Goal: Information Seeking & Learning: Learn about a topic

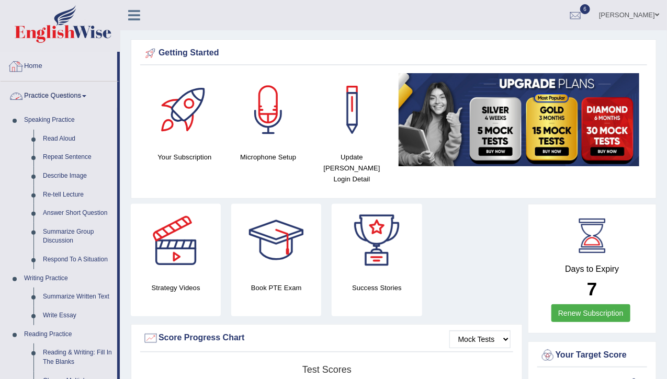
click at [70, 95] on link "Practice Questions" at bounding box center [59, 95] width 117 height 26
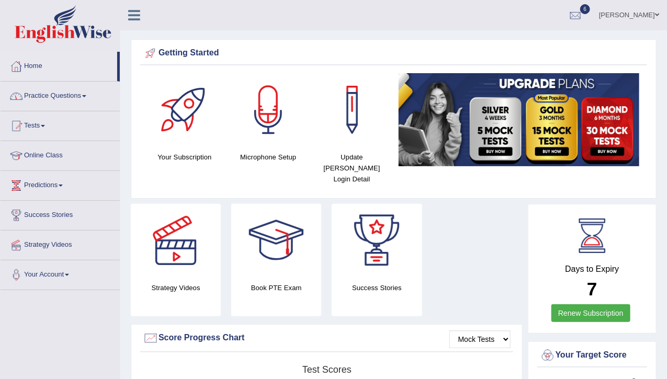
click at [43, 95] on link "Practice Questions" at bounding box center [60, 95] width 119 height 26
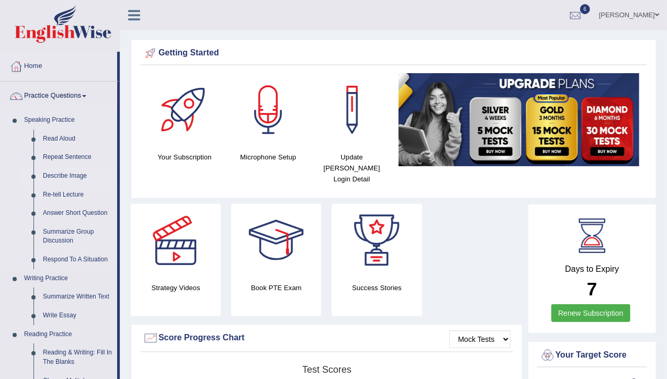
click at [65, 174] on link "Describe Image" at bounding box center [77, 176] width 79 height 19
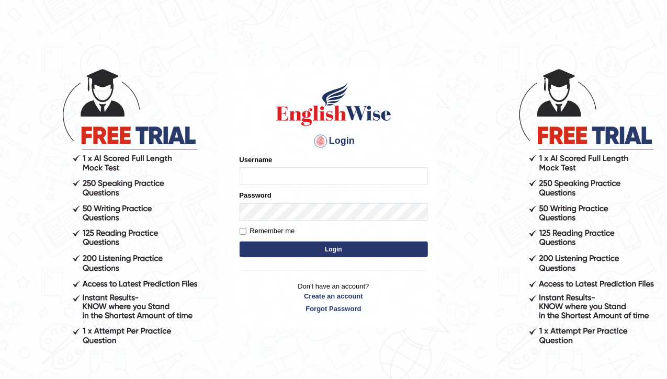
type input "sarah2023"
click at [323, 246] on button "Login" at bounding box center [333, 250] width 188 height 16
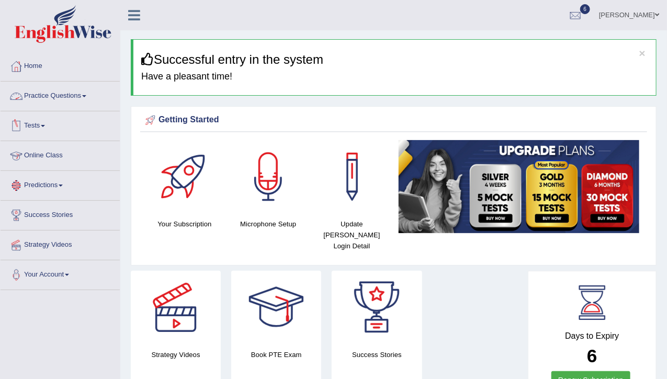
click at [61, 97] on link "Practice Questions" at bounding box center [60, 95] width 119 height 26
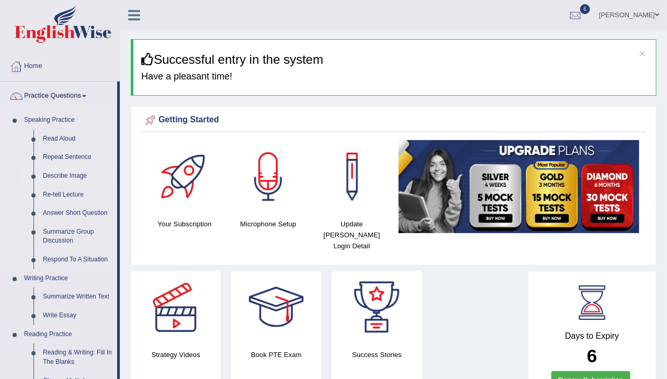
click at [66, 177] on link "Describe Image" at bounding box center [77, 176] width 79 height 19
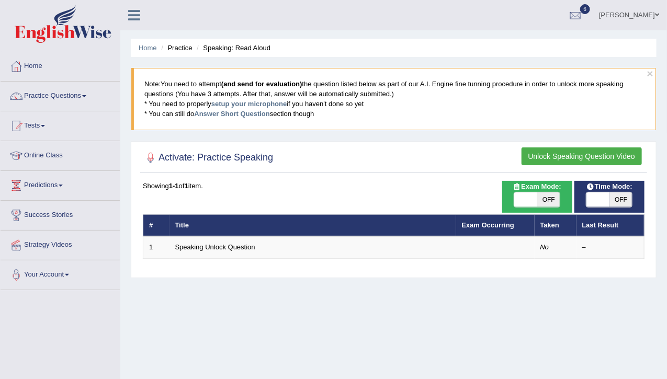
click at [565, 153] on button "Unlock Speaking Question Video" at bounding box center [581, 156] width 120 height 18
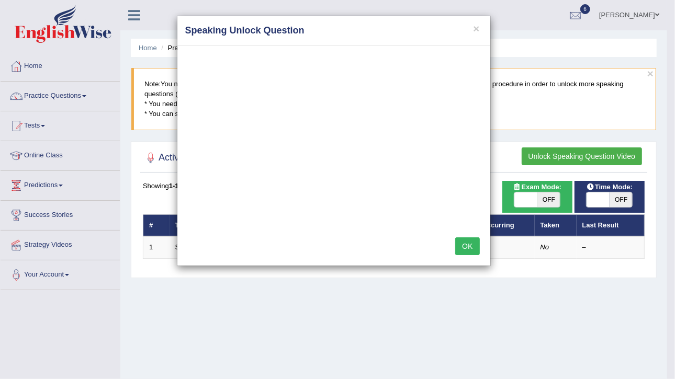
click at [466, 241] on button "OK" at bounding box center [467, 246] width 24 height 18
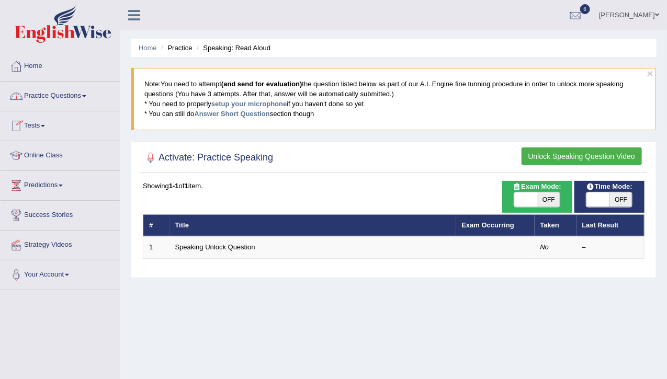
click at [35, 64] on link "Home" at bounding box center [60, 65] width 119 height 26
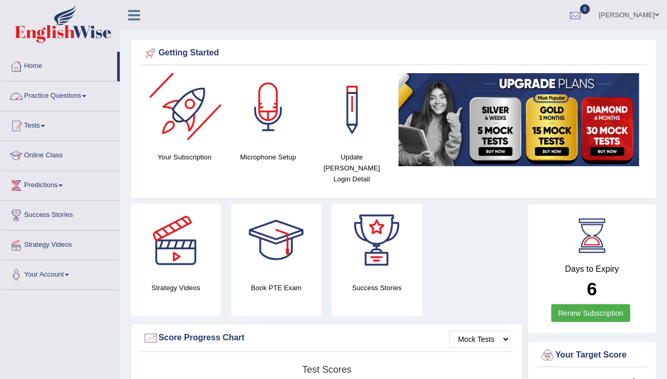
click at [278, 138] on div at bounding box center [268, 109] width 73 height 73
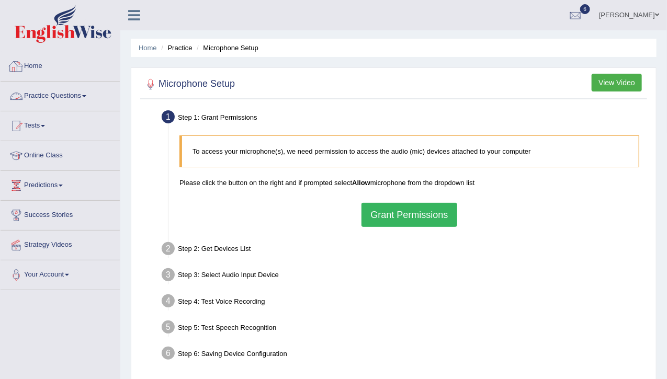
click at [38, 67] on link "Home" at bounding box center [60, 65] width 119 height 26
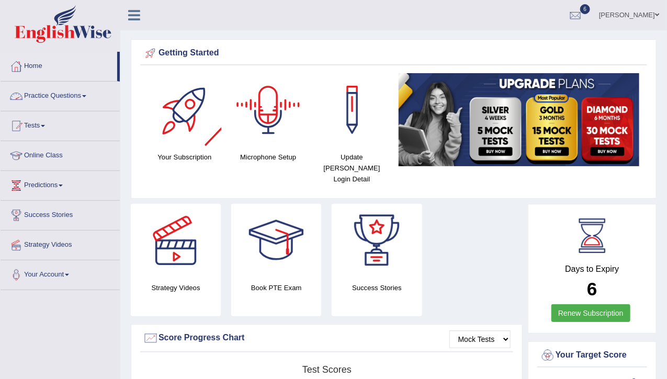
click at [63, 93] on link "Practice Questions" at bounding box center [60, 95] width 119 height 26
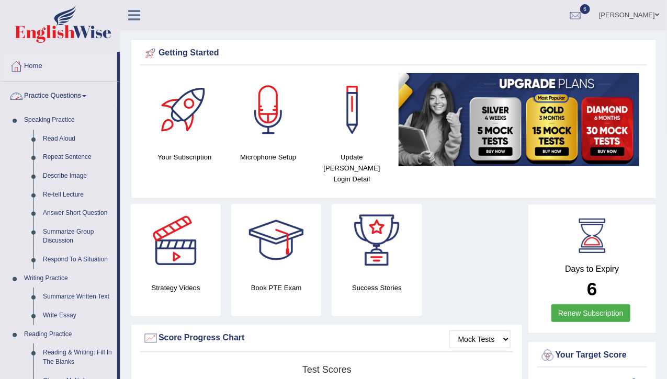
click at [63, 93] on link "Practice Questions" at bounding box center [59, 95] width 117 height 26
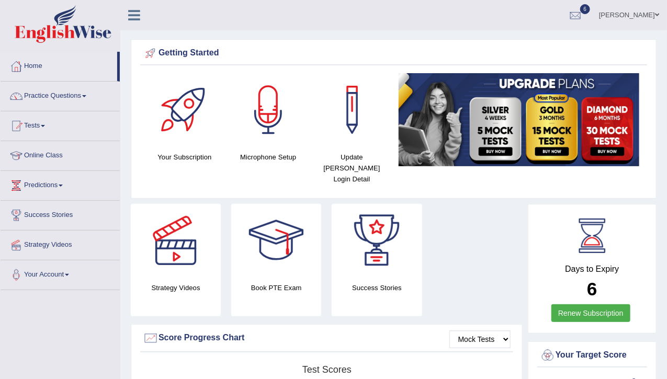
click at [63, 93] on link "Practice Questions" at bounding box center [60, 95] width 119 height 26
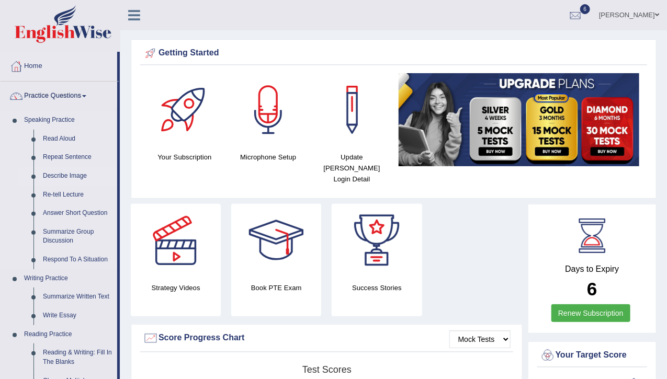
click at [66, 177] on link "Describe Image" at bounding box center [77, 176] width 79 height 19
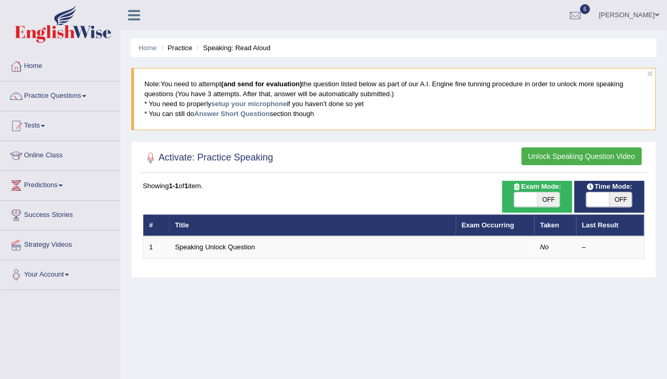
click at [551, 152] on button "Unlock Speaking Question Video" at bounding box center [581, 156] width 120 height 18
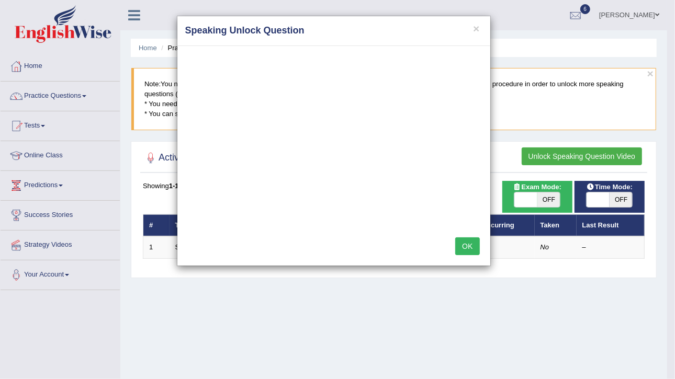
click at [469, 242] on button "OK" at bounding box center [467, 246] width 24 height 18
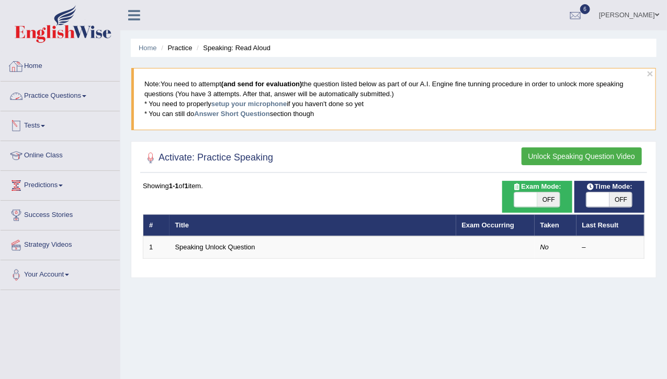
click at [50, 62] on link "Home" at bounding box center [60, 65] width 119 height 26
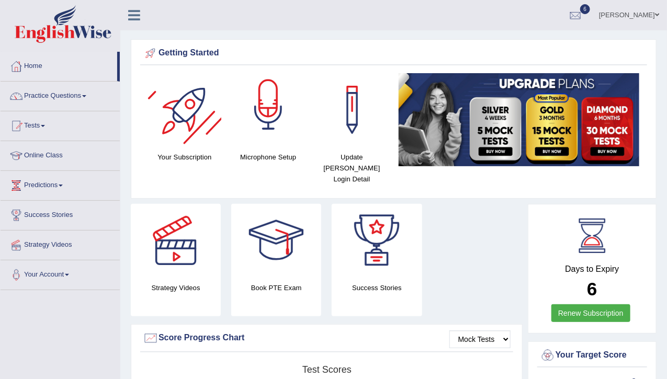
click at [256, 105] on div at bounding box center [268, 109] width 73 height 73
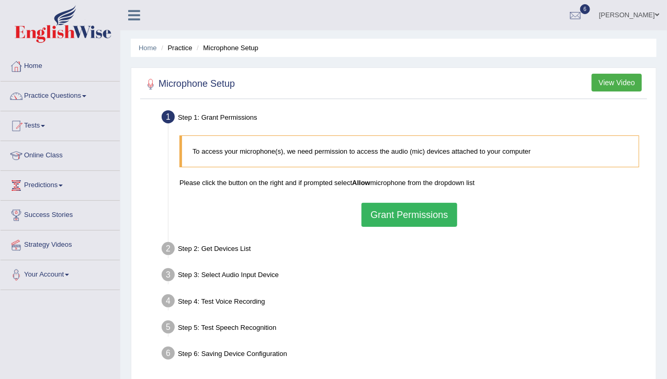
click at [406, 220] on button "Grant Permissions" at bounding box center [408, 215] width 95 height 24
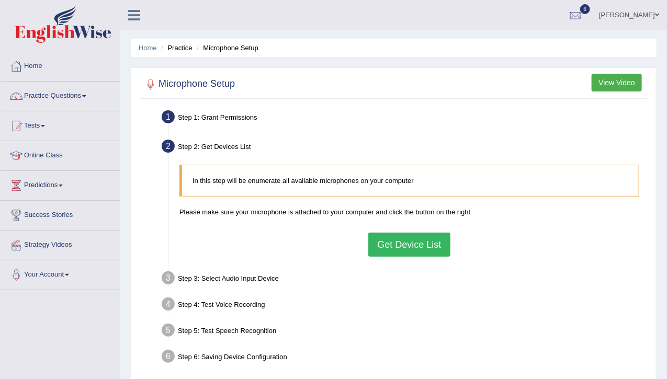
click at [35, 92] on link "Practice Questions" at bounding box center [60, 95] width 119 height 26
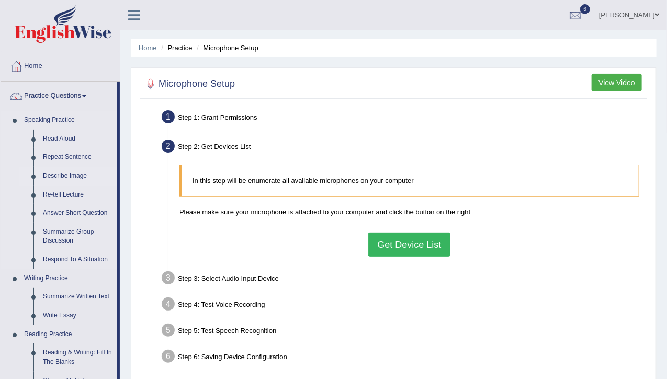
click at [70, 175] on link "Describe Image" at bounding box center [77, 176] width 79 height 19
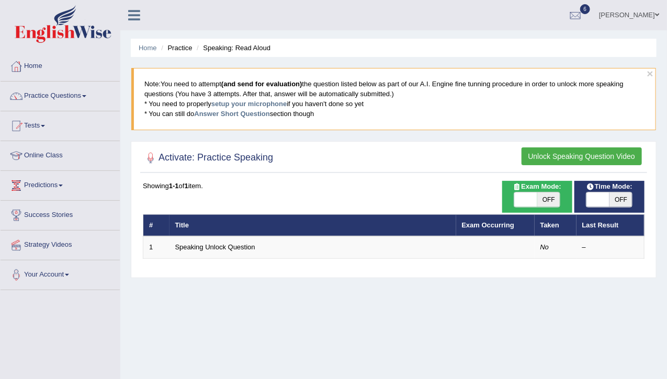
click at [570, 153] on button "Unlock Speaking Question Video" at bounding box center [581, 156] width 120 height 18
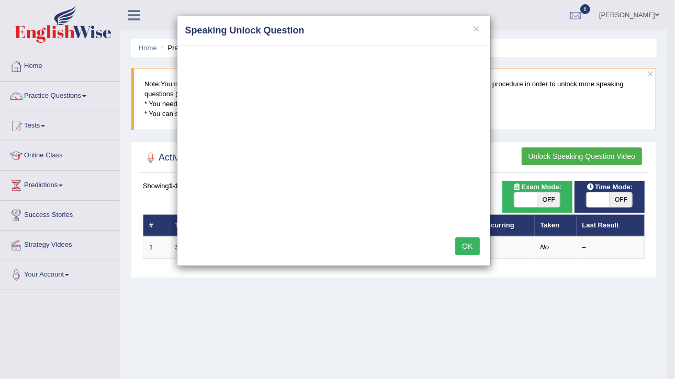
click at [462, 242] on button "OK" at bounding box center [467, 246] width 24 height 18
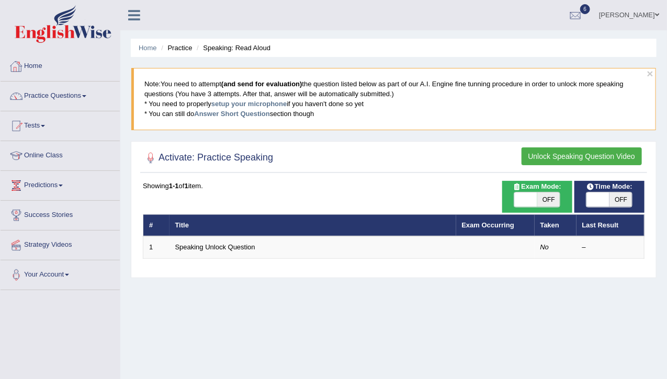
click at [42, 68] on link "Home" at bounding box center [60, 65] width 119 height 26
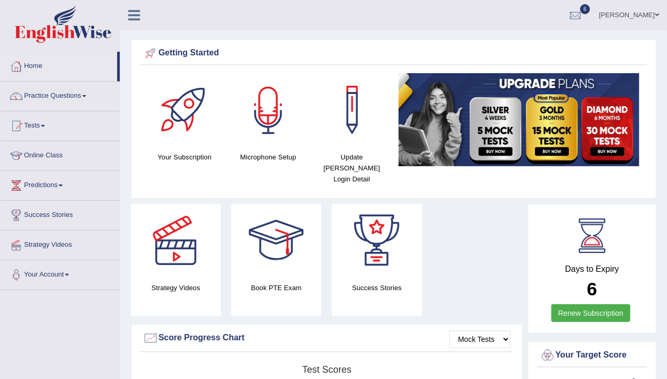
click at [267, 132] on div at bounding box center [268, 109] width 73 height 73
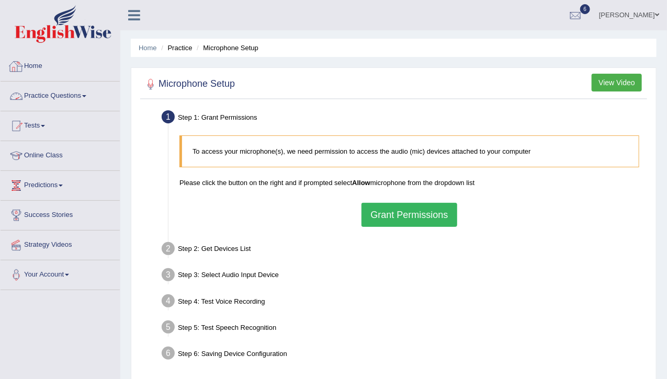
click at [34, 66] on link "Home" at bounding box center [60, 65] width 119 height 26
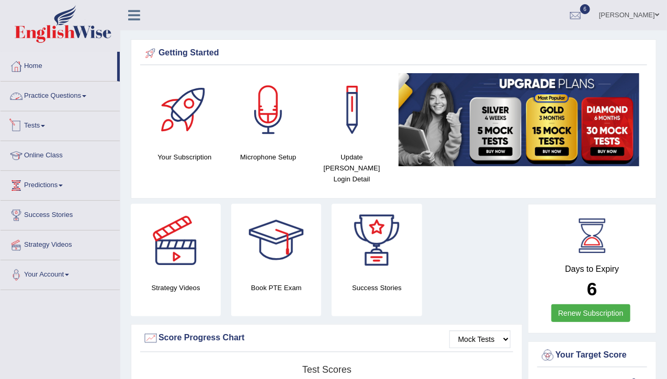
click at [45, 87] on link "Practice Questions" at bounding box center [60, 95] width 119 height 26
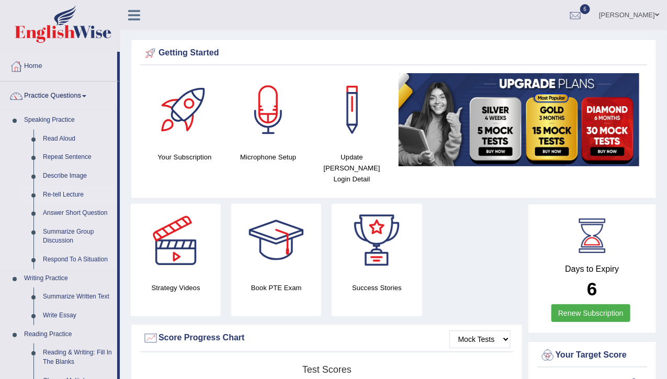
click at [70, 188] on link "Re-tell Lecture" at bounding box center [77, 195] width 79 height 19
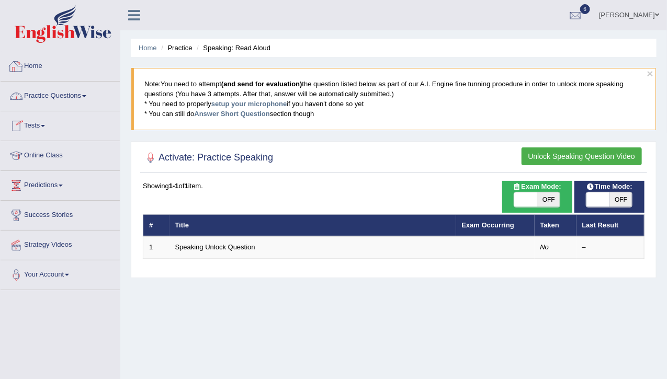
click at [36, 74] on link "Home" at bounding box center [60, 65] width 119 height 26
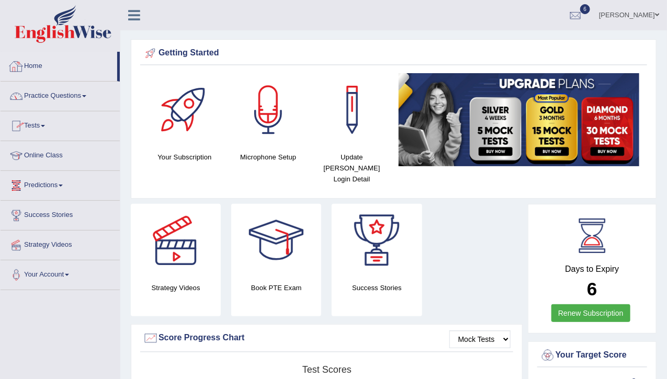
click at [30, 66] on link "Home" at bounding box center [59, 65] width 117 height 26
click at [27, 65] on link "Home" at bounding box center [59, 65] width 117 height 26
click at [38, 96] on link "Practice Questions" at bounding box center [60, 95] width 119 height 26
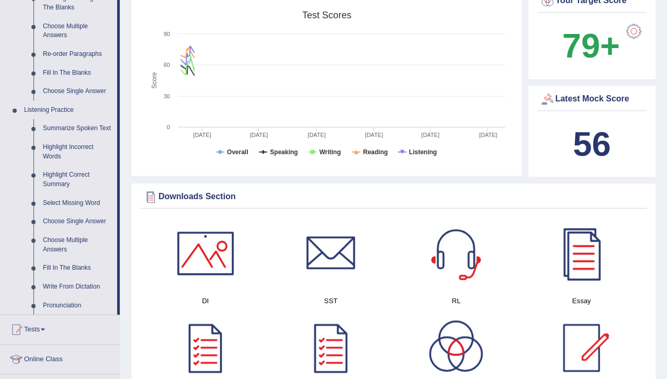
scroll to position [356, 0]
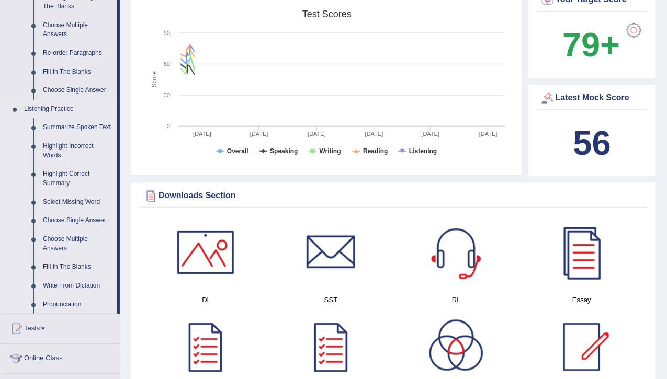
click at [79, 283] on link "Write From Dictation" at bounding box center [77, 286] width 79 height 19
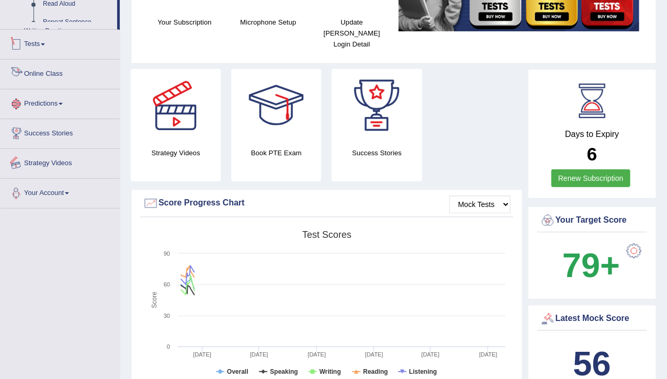
scroll to position [214, 0]
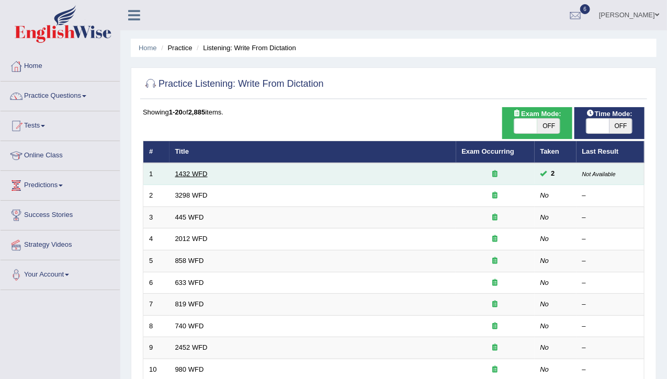
click at [181, 173] on link "1432 WFD" at bounding box center [191, 174] width 32 height 8
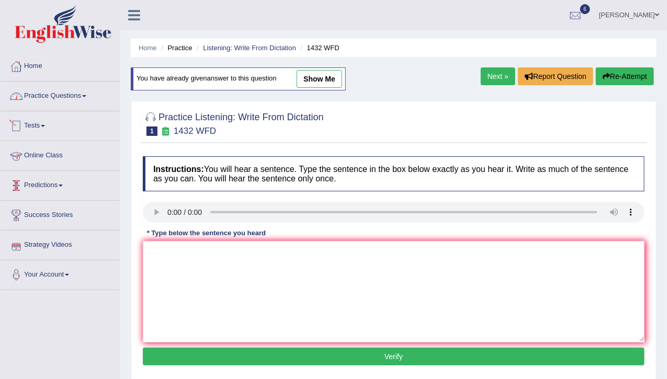
click at [56, 86] on link "Practice Questions" at bounding box center [60, 95] width 119 height 26
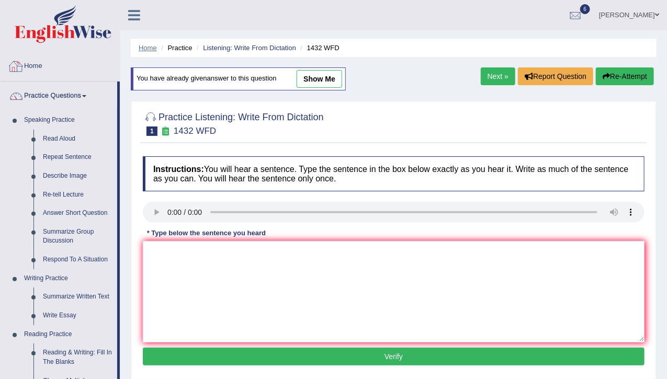
click at [148, 44] on link "Home" at bounding box center [148, 48] width 18 height 8
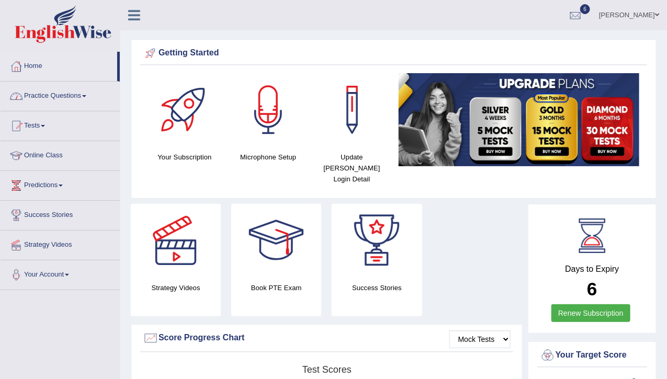
click at [54, 98] on link "Practice Questions" at bounding box center [60, 95] width 119 height 26
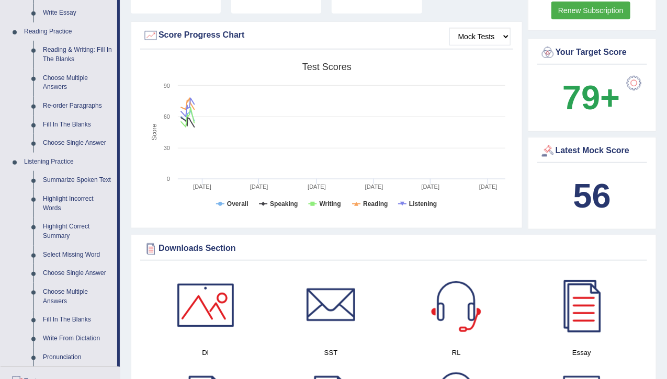
scroll to position [335, 0]
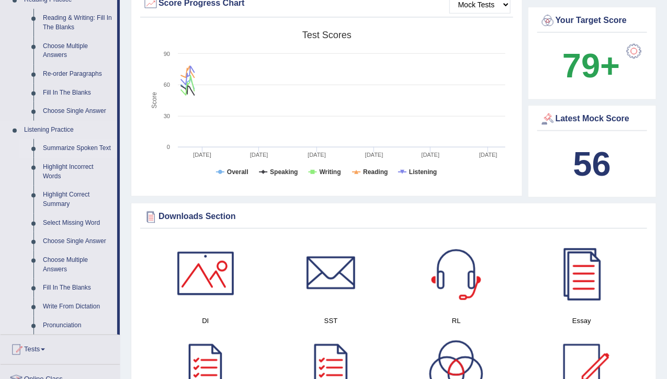
click at [67, 150] on link "Summarize Spoken Text" at bounding box center [77, 148] width 79 height 19
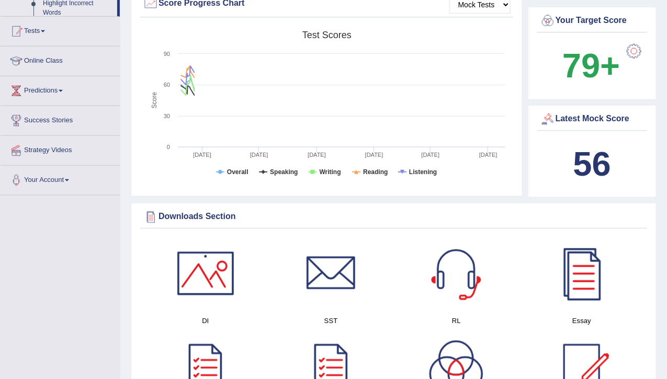
scroll to position [268, 0]
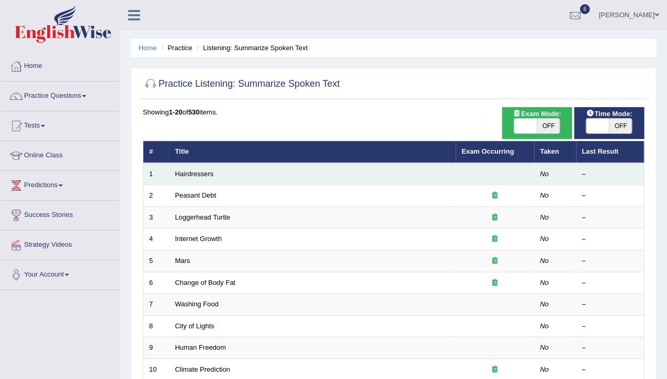
click at [191, 177] on td "Hairdressers" at bounding box center [312, 174] width 287 height 22
click at [191, 172] on link "Hairdressers" at bounding box center [194, 174] width 39 height 8
